Goal: Information Seeking & Learning: Stay updated

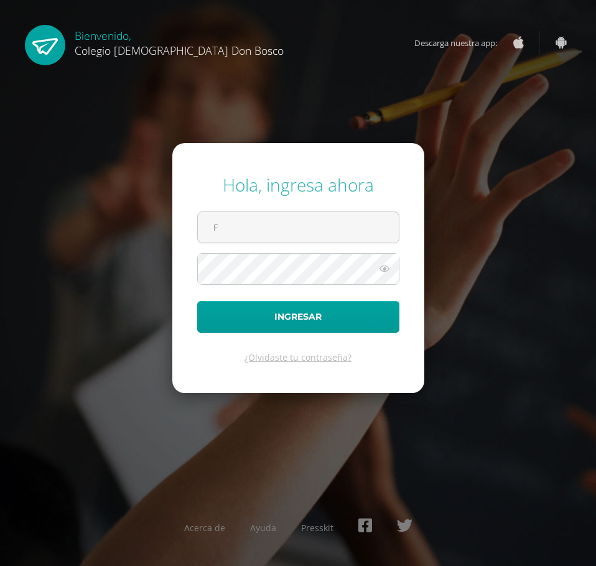
type input "[EMAIL_ADDRESS][DOMAIN_NAME]"
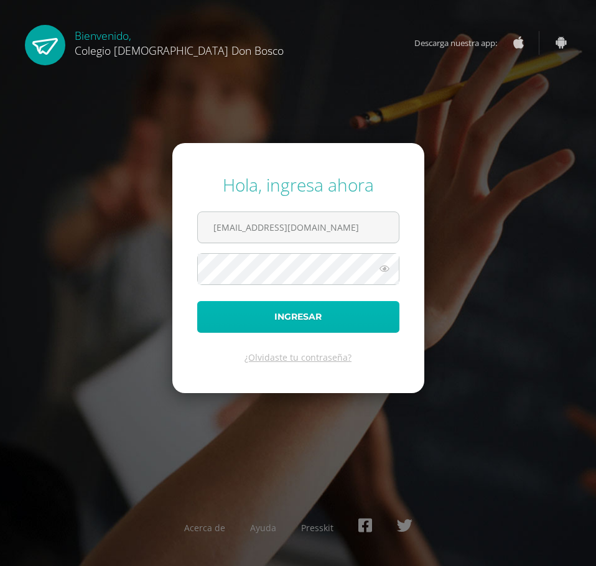
click at [334, 309] on button "Ingresar" at bounding box center [298, 317] width 202 height 32
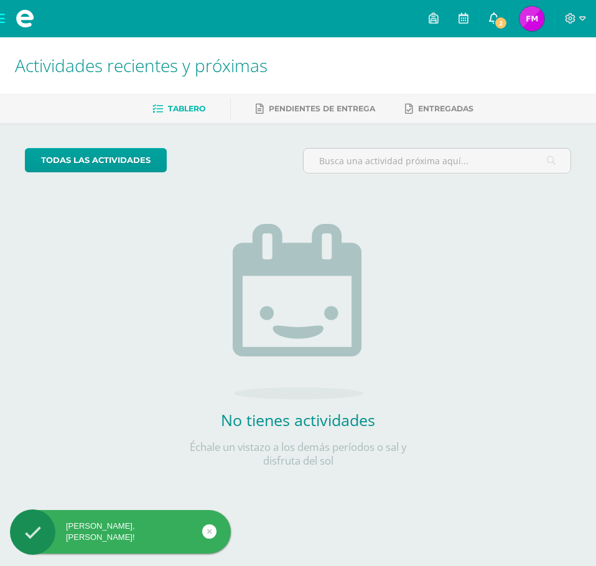
click at [492, 17] on icon at bounding box center [494, 17] width 10 height 11
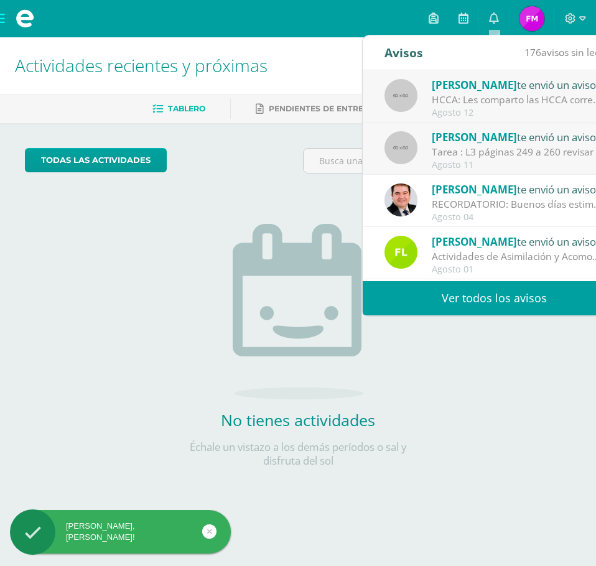
click at [492, 84] on div "[PERSON_NAME] te envió un aviso" at bounding box center [518, 85] width 173 height 16
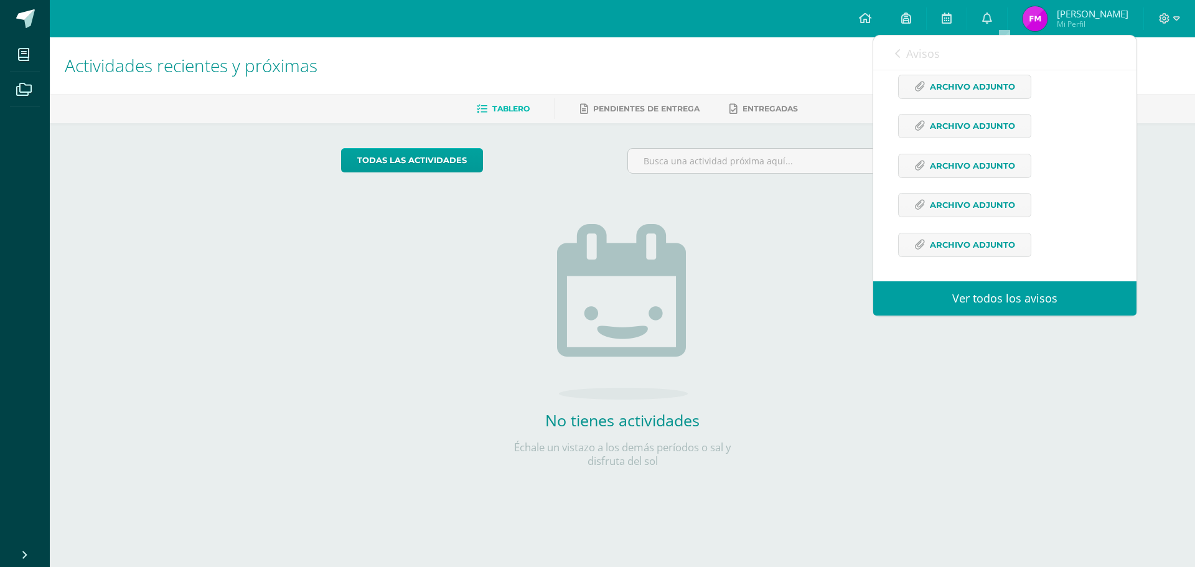
scroll to position [311, 0]
click at [596, 95] on span "Archivo Adjunto" at bounding box center [972, 83] width 85 height 23
click at [596, 219] on span "Archivo Adjunto" at bounding box center [972, 207] width 85 height 23
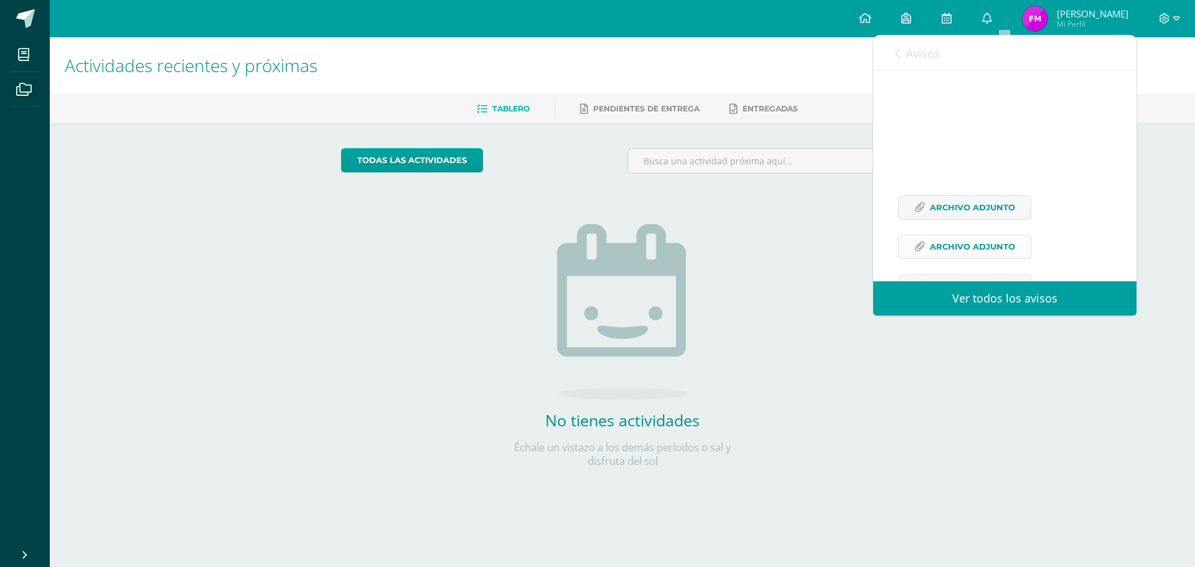
click at [596, 258] on span "Archivo Adjunto" at bounding box center [972, 246] width 85 height 23
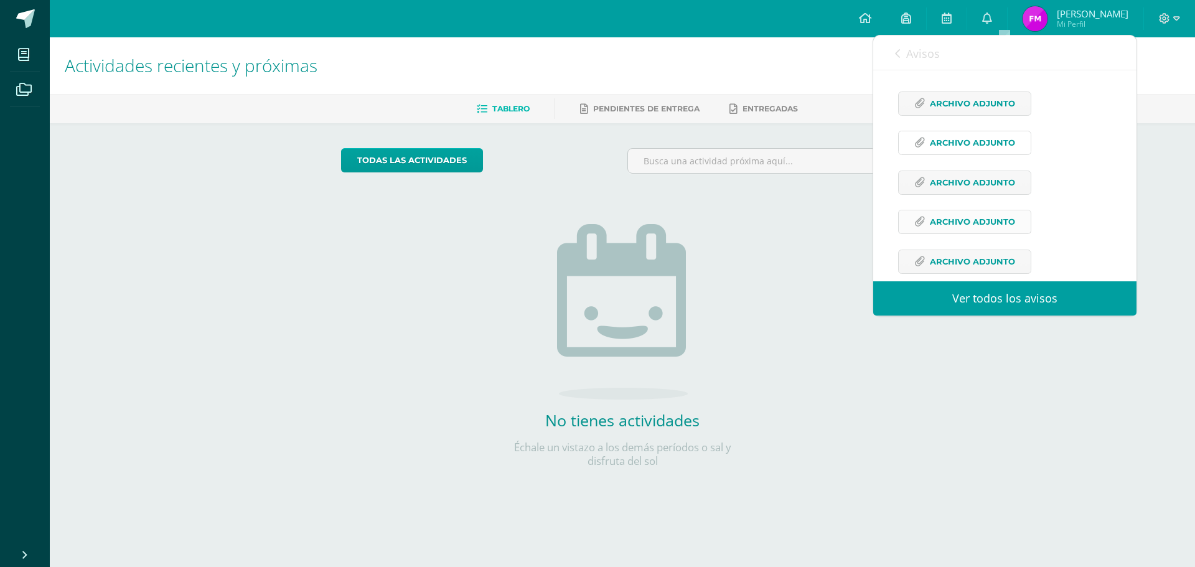
scroll to position [311, 0]
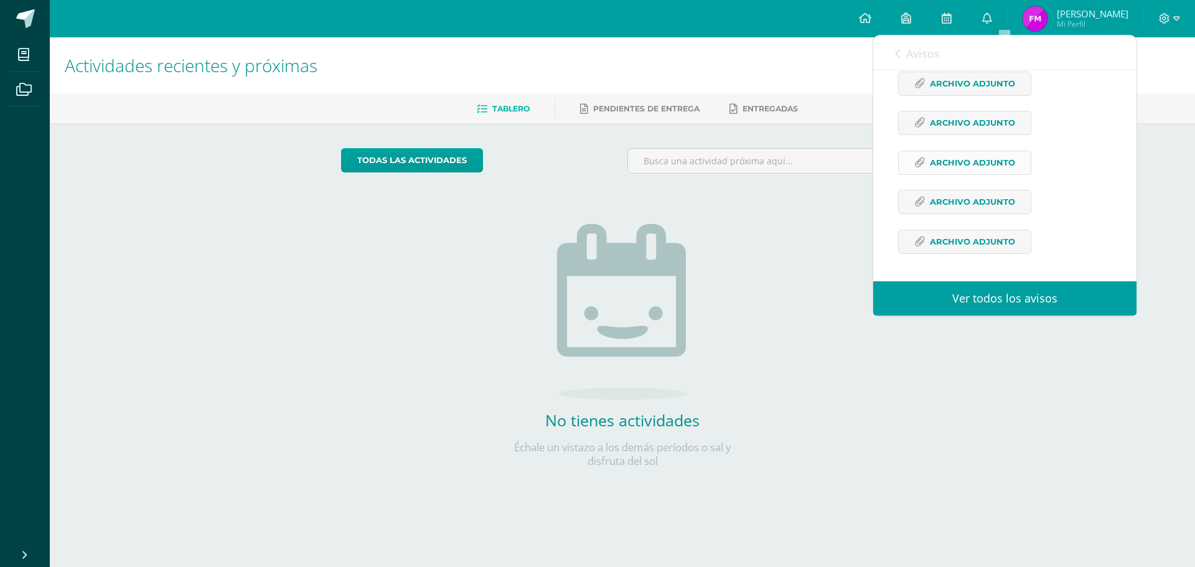
click at [596, 174] on span "Archivo Adjunto" at bounding box center [972, 162] width 85 height 23
click at [596, 212] on span "Archivo Adjunto" at bounding box center [972, 201] width 85 height 23
click at [596, 253] on span "Archivo Adjunto" at bounding box center [972, 241] width 85 height 23
click at [596, 47] on div "Avisos 175 avisos sin leer Avisos" at bounding box center [1004, 52] width 263 height 35
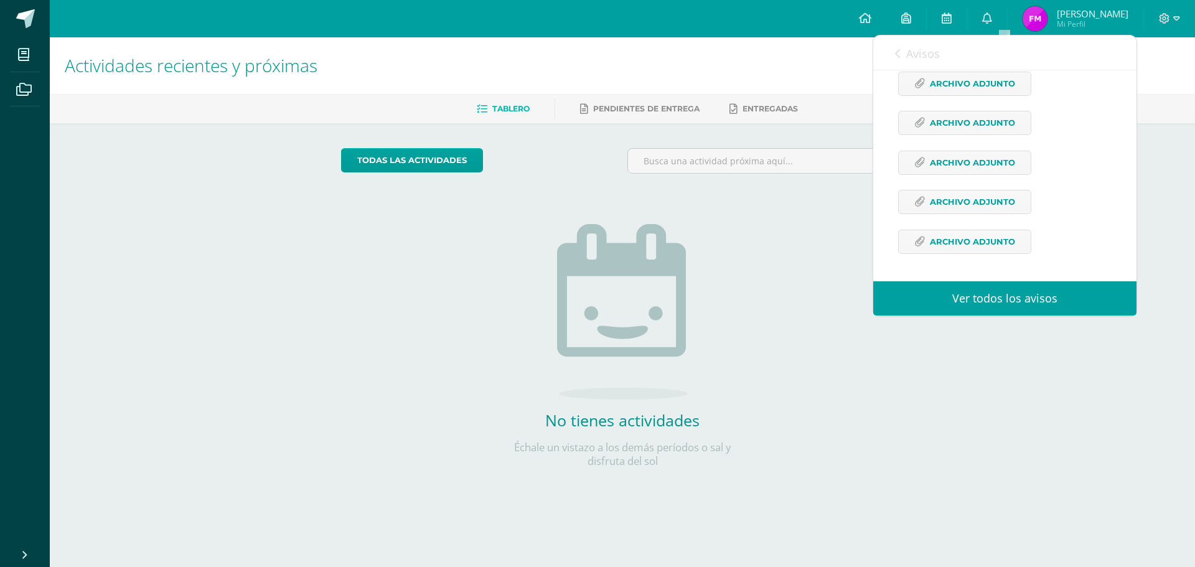
click at [596, 54] on link "Avisos" at bounding box center [917, 52] width 45 height 35
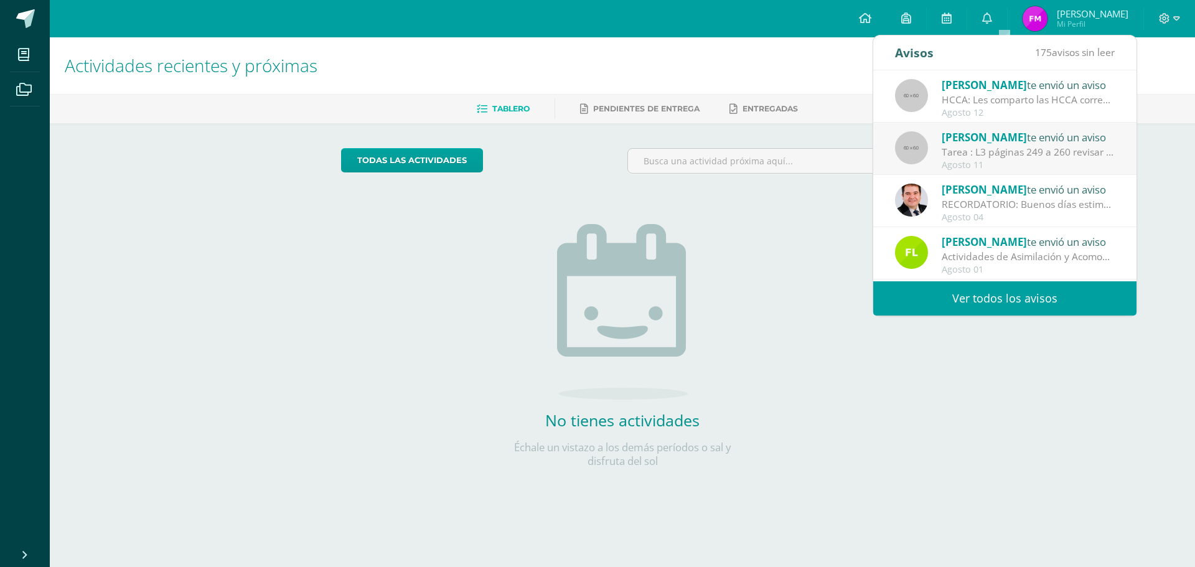
click at [596, 204] on div "RECORDATORIO: Buenos días estimados Padres y Madres de familia Les recordamos q…" at bounding box center [1028, 204] width 173 height 14
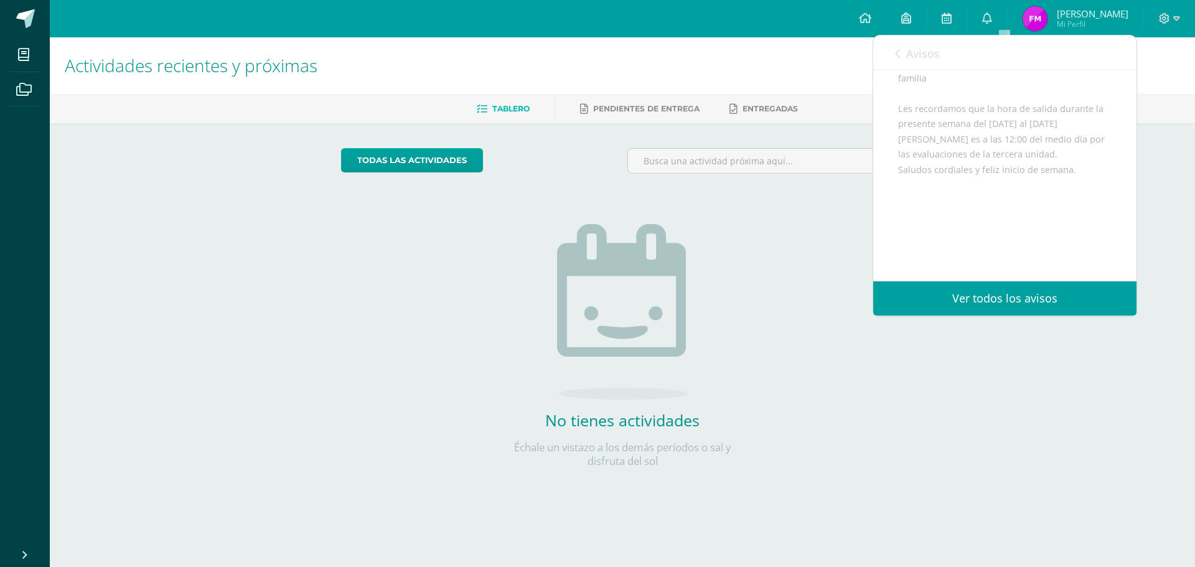
scroll to position [157, 0]
click at [596, 54] on icon at bounding box center [897, 54] width 5 height 10
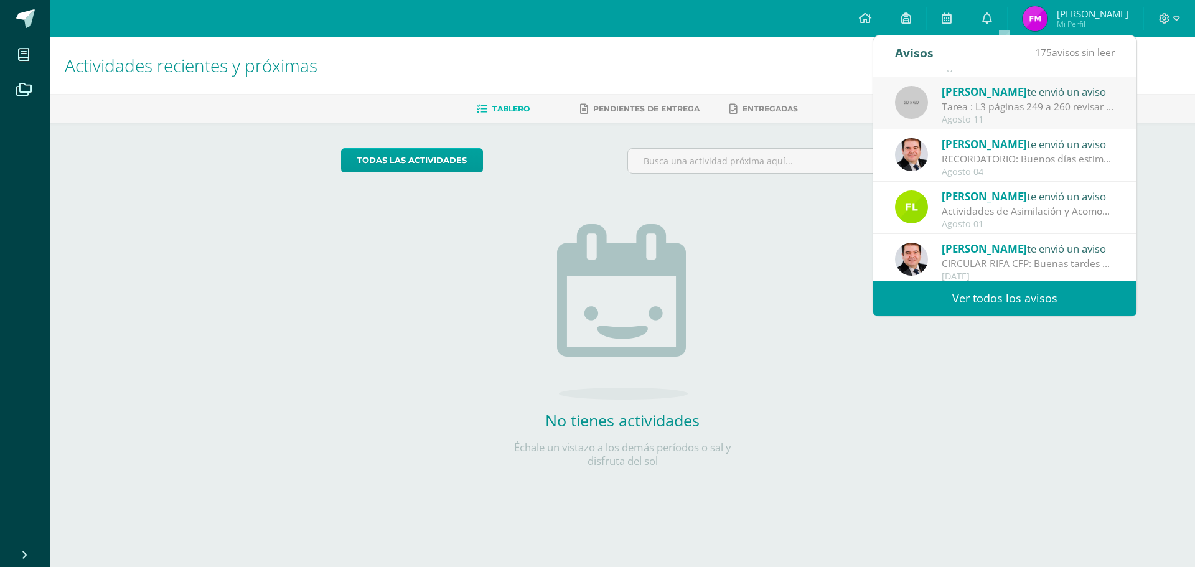
scroll to position [62, 0]
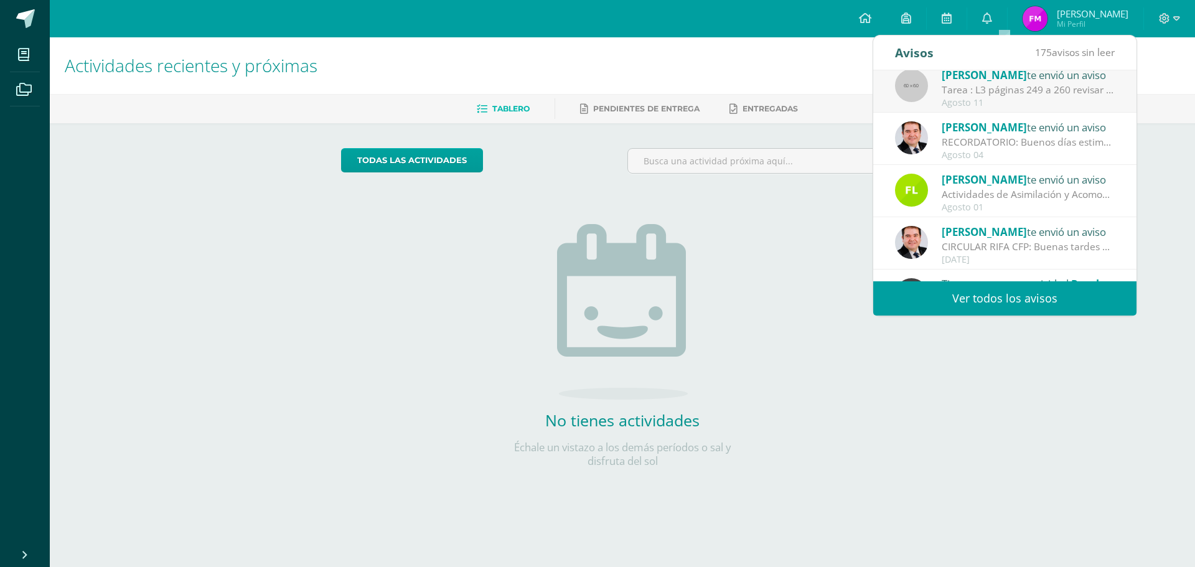
click at [596, 199] on div "Actividades de Asimilación y Acomodación - Robótica III Unidad - Segundo Primar…" at bounding box center [1028, 194] width 173 height 14
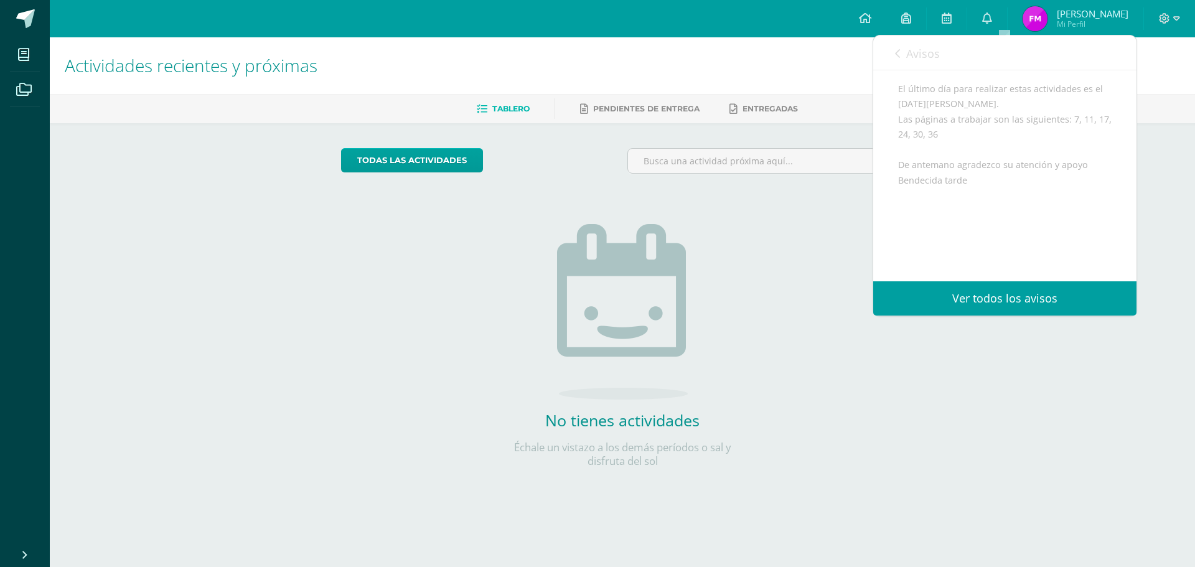
scroll to position [217, 0]
click at [596, 57] on icon at bounding box center [897, 54] width 5 height 10
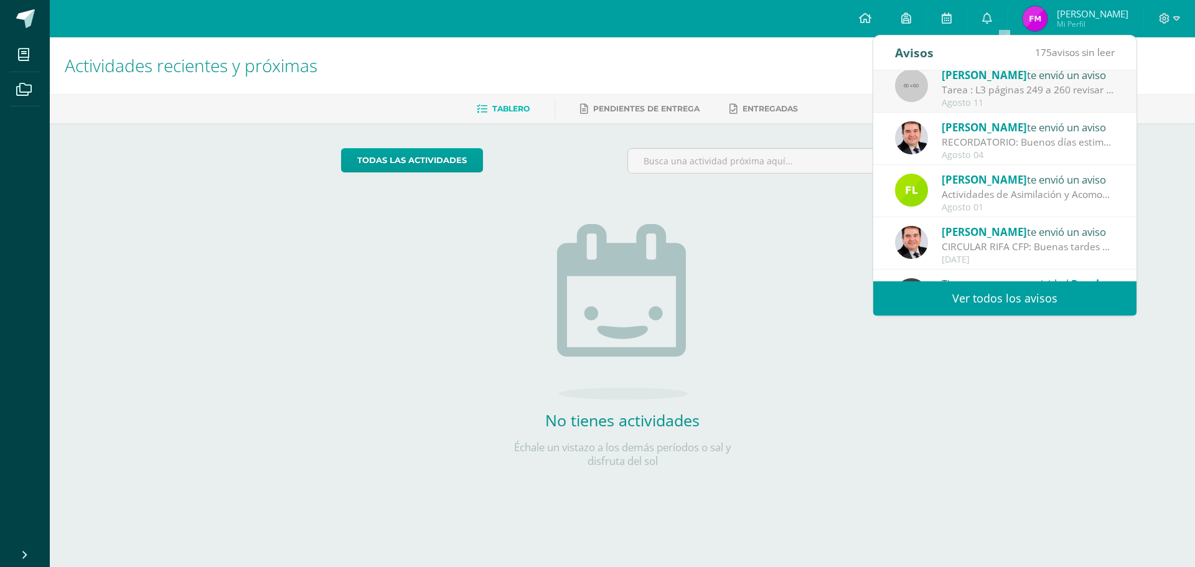
scroll to position [0, 0]
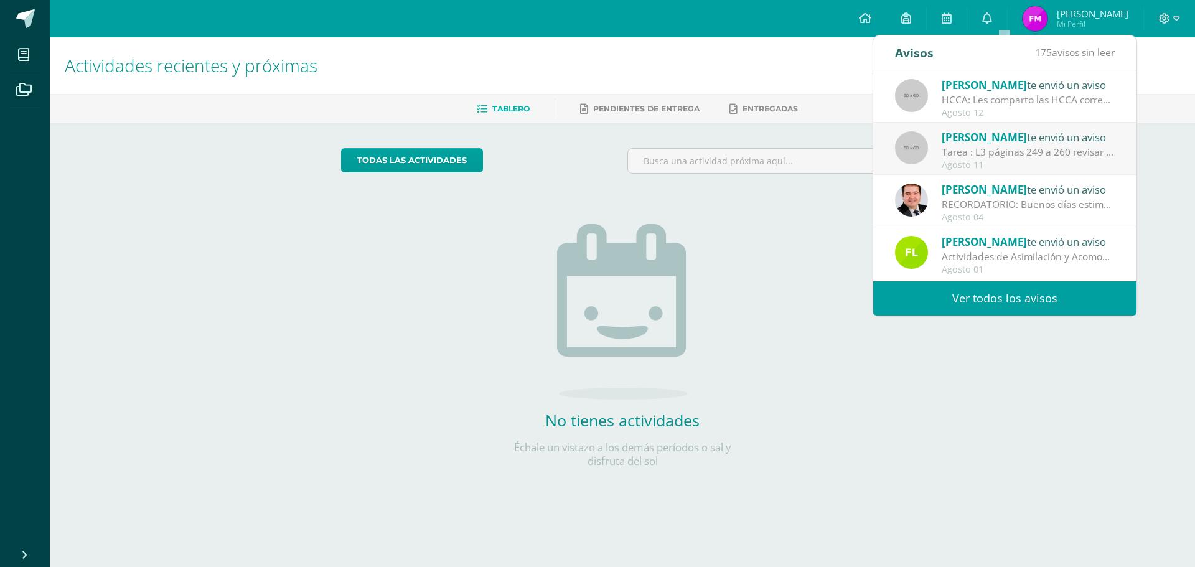
click at [596, 100] on div "HCCA: Les comparto las HCCA correspondientes a la Unidad 4. Se adjunta Hoja que…" at bounding box center [1028, 100] width 173 height 14
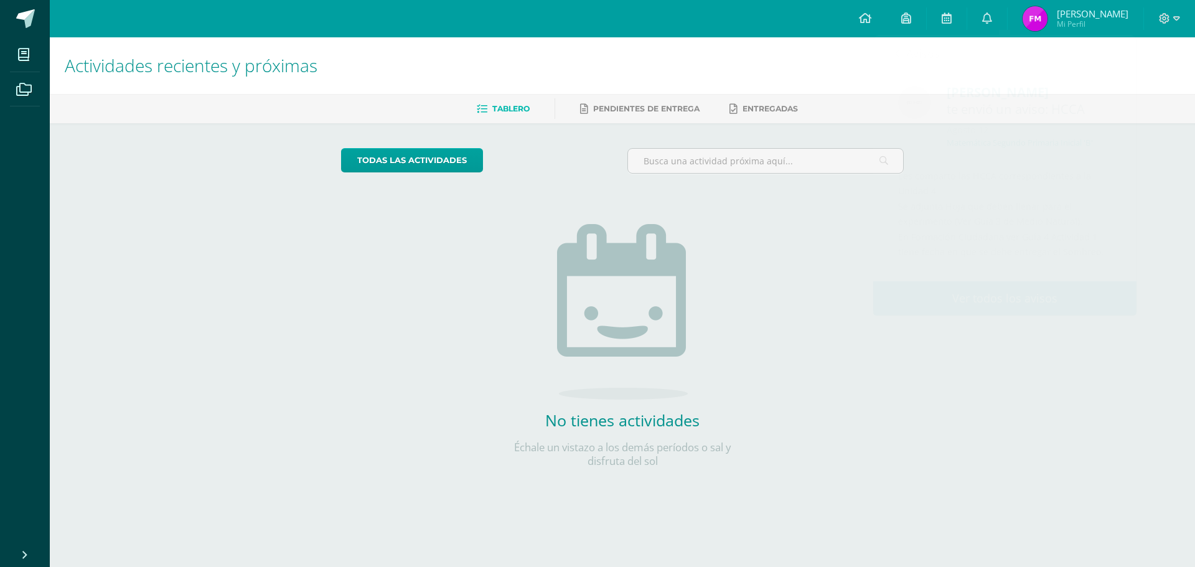
click at [596, 298] on div "todas las Actividades No tienes actividades Échale un vistazo a los demás perío…" at bounding box center [622, 315] width 613 height 385
click at [596, 17] on icon at bounding box center [987, 17] width 10 height 11
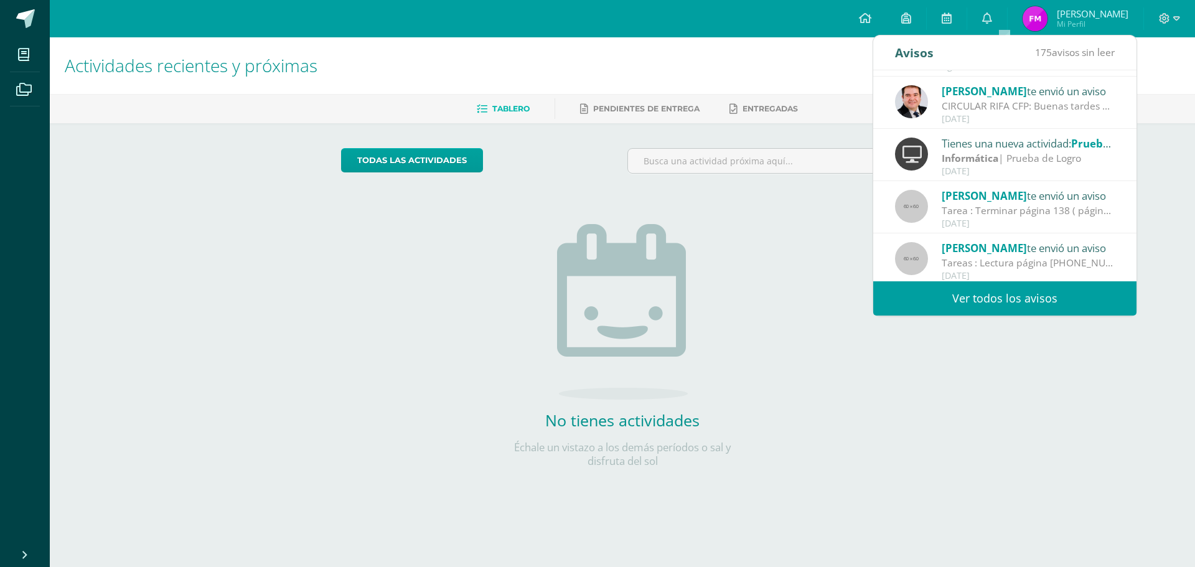
scroll to position [207, 0]
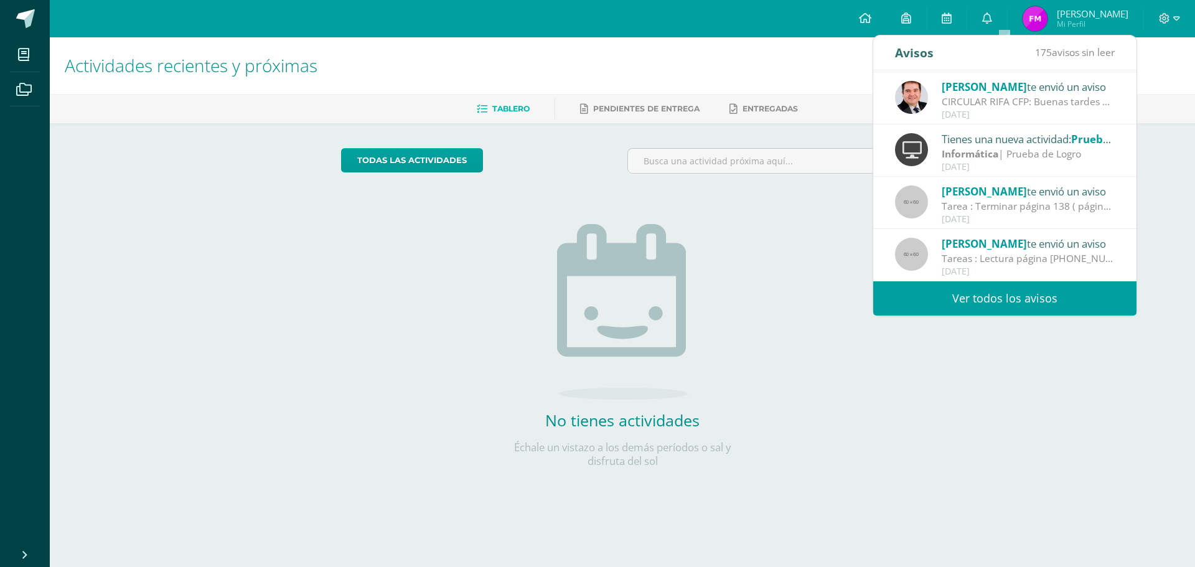
click at [596, 162] on div "[DATE]" at bounding box center [1028, 167] width 173 height 11
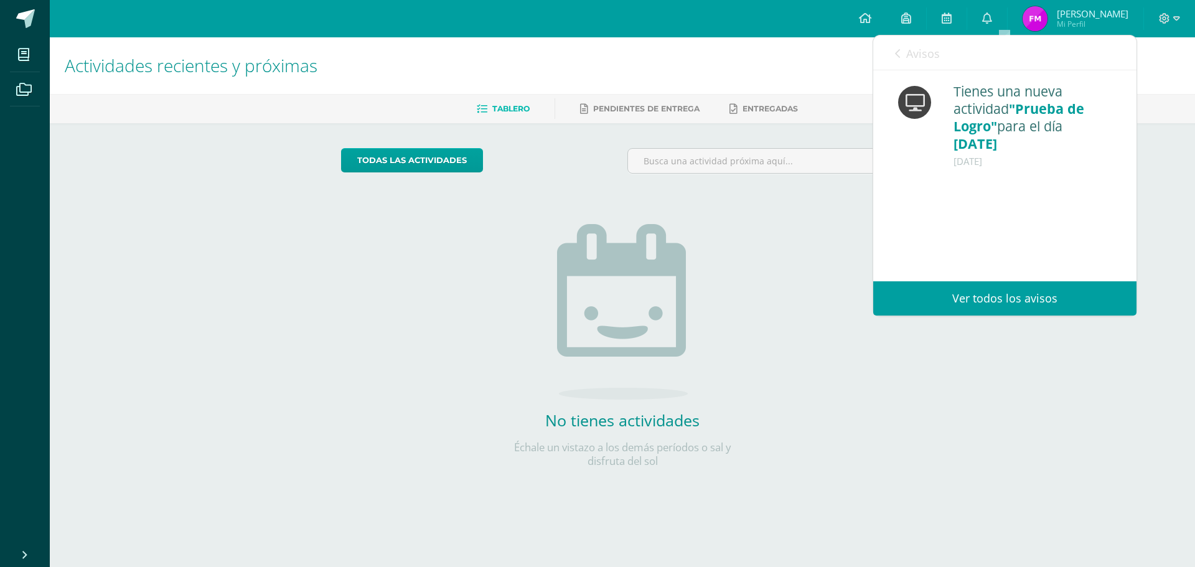
click at [596, 48] on div "Avisos 175 avisos sin leer Avisos" at bounding box center [1004, 52] width 263 height 35
